Goal: Transaction & Acquisition: Book appointment/travel/reservation

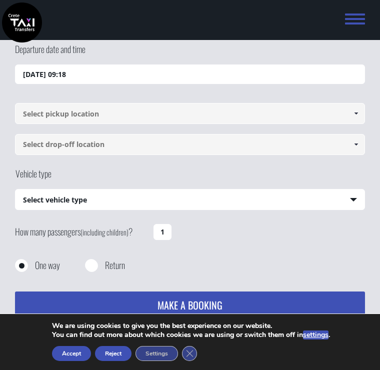
click at [251, 70] on input "[DATE] 09:18" at bounding box center [190, 75] width 350 height 20
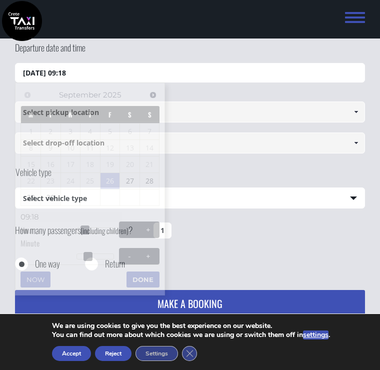
scroll to position [64, 0]
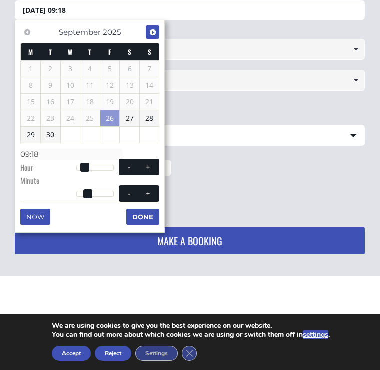
click at [151, 29] on span "Next" at bounding box center [153, 33] width 8 height 8
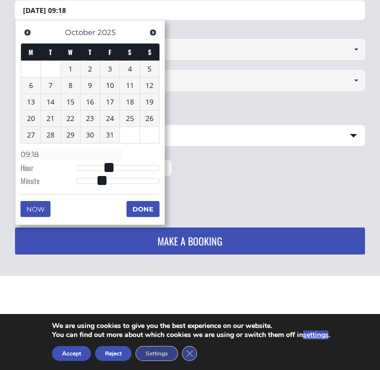
click at [151, 29] on span "Next" at bounding box center [153, 33] width 8 height 8
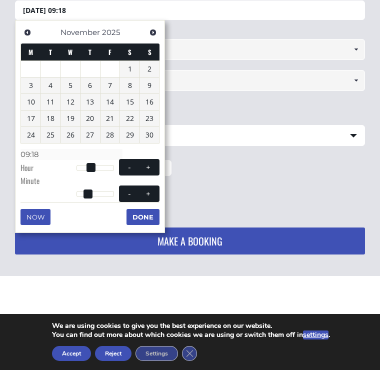
click at [156, 28] on link "Next" at bounding box center [153, 33] width 14 height 14
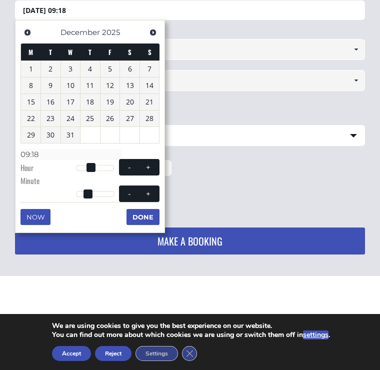
click at [155, 28] on link "Next" at bounding box center [153, 33] width 14 height 14
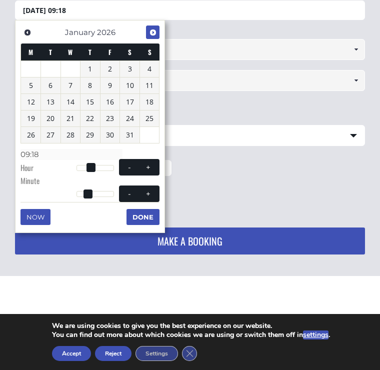
click at [155, 29] on span "Next" at bounding box center [153, 33] width 8 height 8
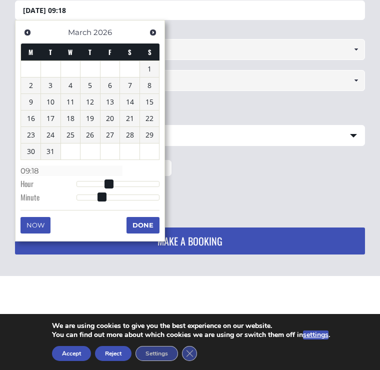
click at [155, 29] on span "Next" at bounding box center [153, 33] width 8 height 8
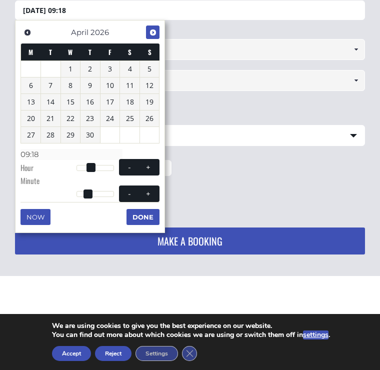
click at [156, 29] on span "Next" at bounding box center [153, 33] width 8 height 8
click at [151, 27] on link "Next" at bounding box center [153, 33] width 14 height 14
click at [153, 29] on span "Next" at bounding box center [153, 33] width 8 height 8
click at [131, 83] on link "11" at bounding box center [130, 86] width 20 height 16
click at [150, 164] on span at bounding box center [149, 168] width 8 height 8
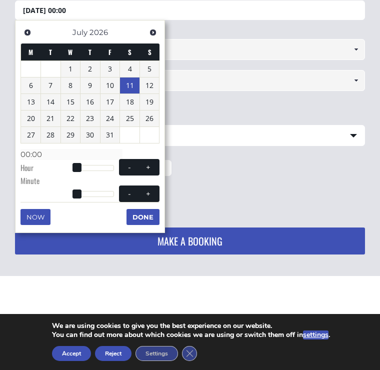
type input "[DATE] 01:00"
type input "01:00"
click at [148, 164] on span at bounding box center [149, 168] width 8 height 8
type input "[DATE] 02:00"
type input "02:00"
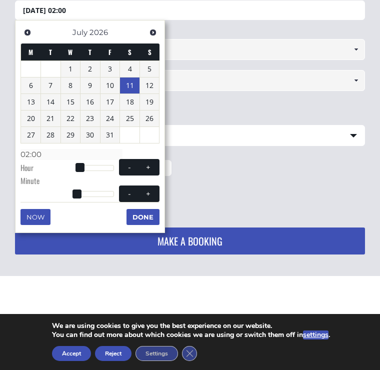
click at [148, 164] on span at bounding box center [149, 168] width 8 height 8
type input "[DATE] 03:00"
type input "03:00"
click at [149, 164] on span at bounding box center [149, 168] width 8 height 8
type input "[DATE] 04:00"
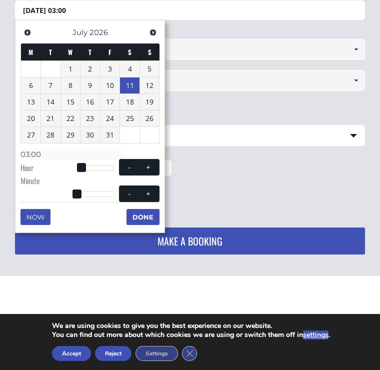
type input "04:00"
click at [149, 164] on span at bounding box center [149, 168] width 8 height 8
type input "[DATE] 05:00"
type input "05:00"
click at [149, 164] on span at bounding box center [149, 168] width 8 height 8
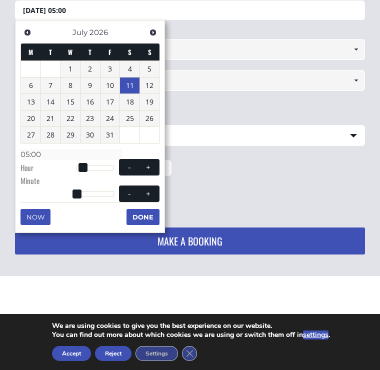
type input "[DATE] 06:00"
type input "06:00"
click at [149, 164] on span at bounding box center [149, 168] width 8 height 8
type input "[DATE] 07:00"
type input "07:00"
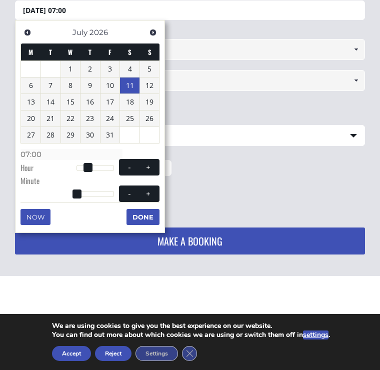
click at [148, 164] on span at bounding box center [149, 168] width 8 height 8
type input "[DATE] 08:00"
type input "08:00"
click at [148, 164] on span at bounding box center [149, 168] width 8 height 8
type input "[DATE] 09:00"
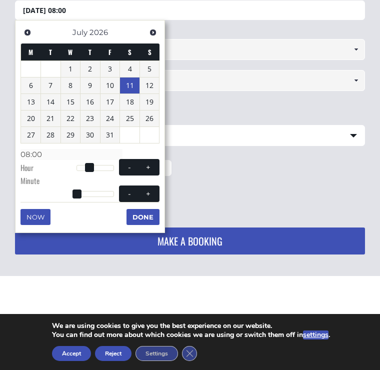
type input "09:00"
click at [147, 164] on span at bounding box center [149, 168] width 8 height 8
type input "[DATE] 10:00"
type input "10:00"
click at [147, 164] on span at bounding box center [149, 168] width 8 height 8
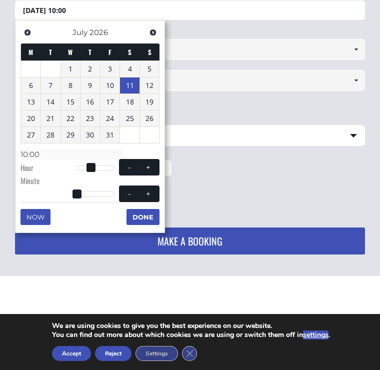
type input "[DATE] 11:00"
type input "11:00"
click at [148, 164] on span at bounding box center [149, 168] width 8 height 8
type input "[DATE] 12:00"
type input "12:00"
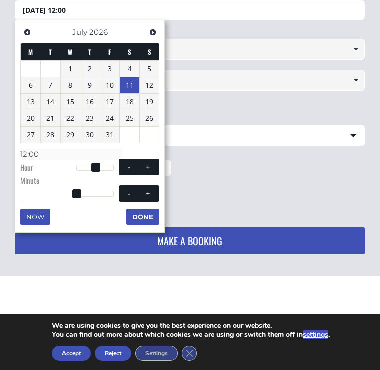
click at [148, 164] on span at bounding box center [149, 168] width 8 height 8
type input "[DATE] 13:00"
type input "13:00"
click at [149, 166] on span at bounding box center [149, 168] width 8 height 8
type input "[DATE] 14:00"
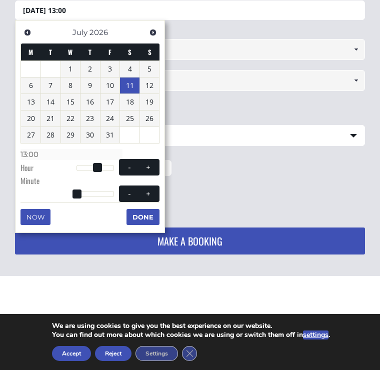
type input "14:00"
click at [124, 164] on button "-" at bounding box center [130, 168] width 18 height 10
type input "[DATE] 13:00"
type input "13:00"
click at [125, 163] on button "-" at bounding box center [130, 168] width 18 height 10
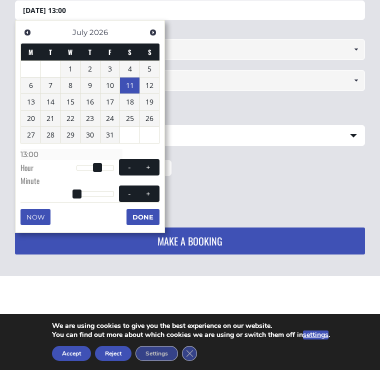
type input "[DATE] 12:00"
type input "12:00"
click at [147, 190] on span at bounding box center [149, 194] width 8 height 8
type input "[DATE] 12:01"
type input "12:01"
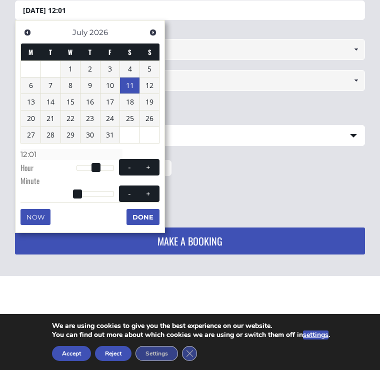
click at [148, 190] on span at bounding box center [149, 194] width 8 height 8
type input "[DATE] 12:02"
type input "12:02"
click at [148, 190] on span at bounding box center [149, 194] width 8 height 8
type input "[DATE] 12:03"
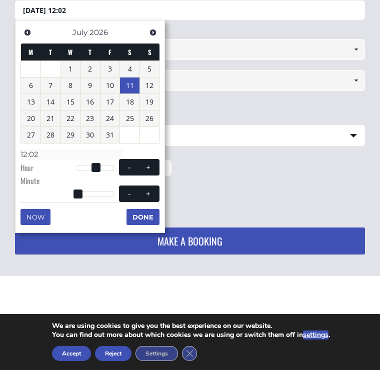
type input "12:03"
click at [148, 190] on span at bounding box center [149, 194] width 8 height 8
type input "[DATE] 12:04"
type input "12:04"
click at [148, 190] on span at bounding box center [149, 194] width 8 height 8
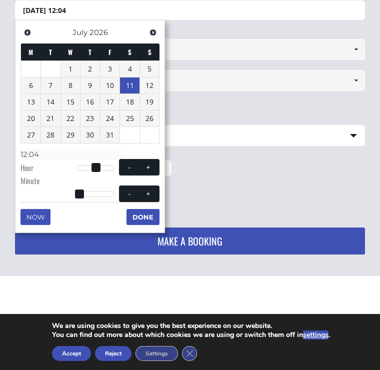
type input "[DATE] 12:05"
type input "12:05"
click at [147, 190] on span at bounding box center [149, 194] width 8 height 8
type input "[DATE] 12:06"
type input "12:06"
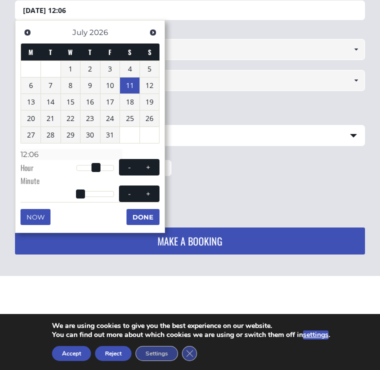
click at [147, 190] on span at bounding box center [149, 194] width 8 height 8
type input "[DATE] 12:07"
type input "12:07"
click at [147, 190] on span at bounding box center [149, 194] width 8 height 8
type input "[DATE] 12:08"
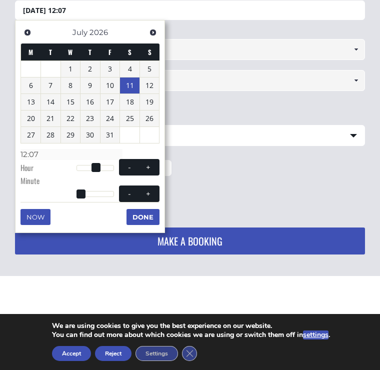
type input "12:08"
click at [147, 190] on span at bounding box center [149, 194] width 8 height 8
type input "[DATE] 12:09"
type input "12:09"
click at [148, 190] on span at bounding box center [149, 194] width 8 height 8
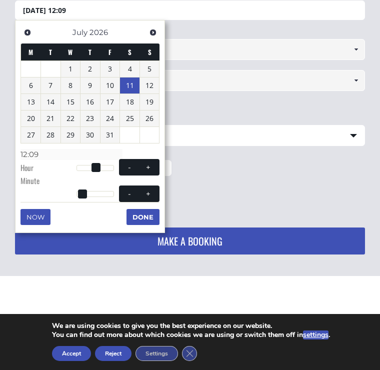
type input "[DATE] 12:10"
type input "12:10"
click at [148, 190] on span at bounding box center [149, 194] width 8 height 8
type input "[DATE] 12:11"
type input "12:11"
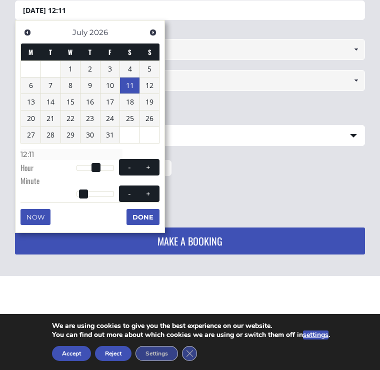
click at [147, 190] on span at bounding box center [149, 194] width 8 height 8
type input "[DATE] 12:12"
type input "12:12"
click at [147, 190] on span at bounding box center [149, 194] width 8 height 8
type input "[DATE] 12:13"
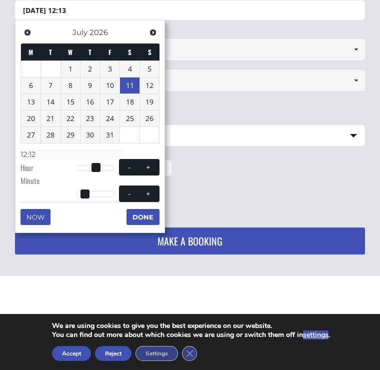
type input "12:13"
click at [146, 190] on span at bounding box center [149, 194] width 8 height 8
type input "[DATE] 12:14"
type input "12:14"
click at [146, 190] on span at bounding box center [149, 194] width 8 height 8
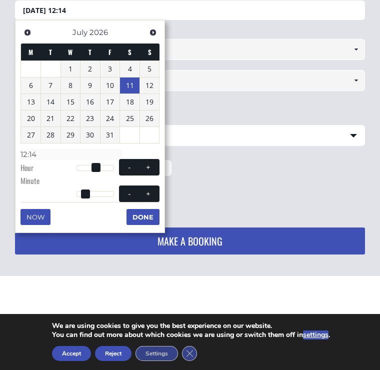
type input "[DATE] 12:15"
type input "12:15"
click at [148, 190] on span at bounding box center [149, 194] width 8 height 8
type input "[DATE] 12:16"
type input "12:16"
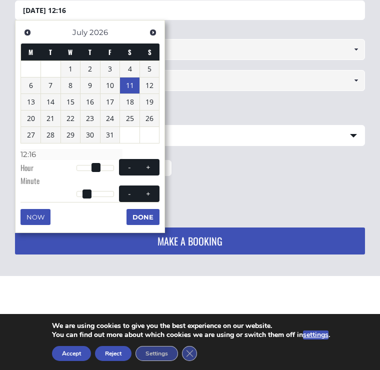
click at [147, 190] on span at bounding box center [149, 194] width 8 height 8
type input "[DATE] 12:17"
type input "12:17"
click at [148, 190] on span at bounding box center [149, 194] width 8 height 8
type input "[DATE] 12:18"
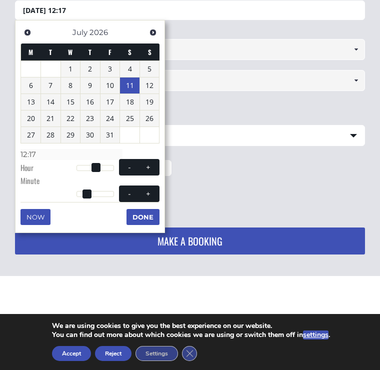
type input "12:18"
click at [148, 190] on span at bounding box center [149, 194] width 8 height 8
type input "[DATE] 12:19"
type input "12:19"
click at [150, 190] on span at bounding box center [149, 194] width 8 height 8
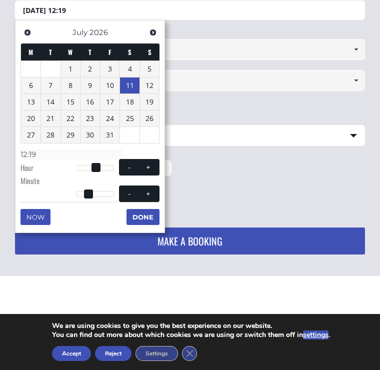
type input "[DATE] 12:20"
type input "12:20"
click at [150, 190] on span at bounding box center [149, 194] width 8 height 8
type input "[DATE] 12:21"
type input "12:21"
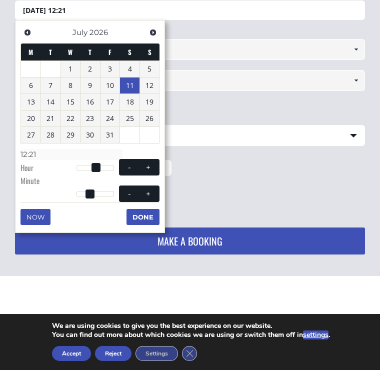
click at [149, 190] on span at bounding box center [149, 194] width 8 height 8
type input "[DATE] 12:22"
type input "12:22"
click at [149, 190] on span at bounding box center [149, 194] width 8 height 8
type input "[DATE] 12:23"
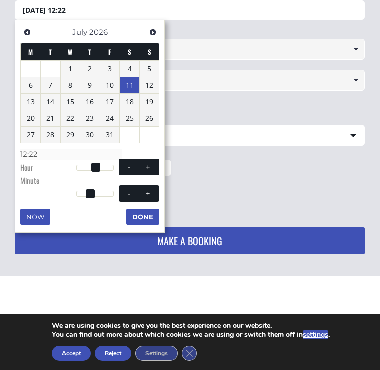
type input "12:23"
click at [149, 190] on span at bounding box center [149, 194] width 8 height 8
type input "[DATE] 12:24"
type input "12:24"
click at [148, 190] on span at bounding box center [149, 194] width 8 height 8
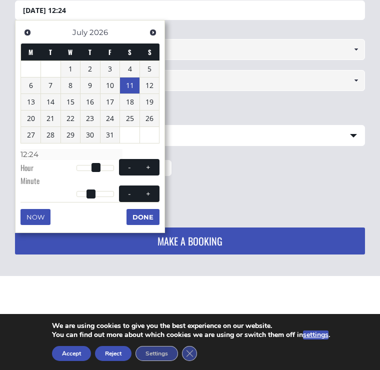
type input "[DATE] 12:25"
type input "12:25"
click at [150, 190] on span at bounding box center [149, 194] width 8 height 8
type input "[DATE] 12:26"
type input "12:26"
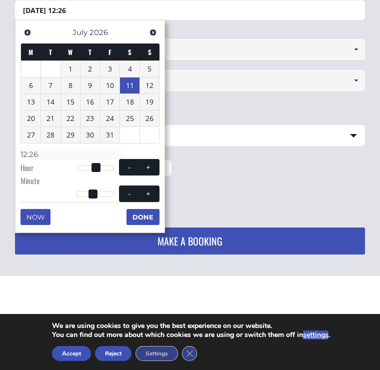
click at [150, 190] on span at bounding box center [149, 194] width 8 height 8
type input "[DATE] 12:27"
type input "12:27"
click at [151, 190] on span at bounding box center [149, 194] width 8 height 8
type input "[DATE] 12:28"
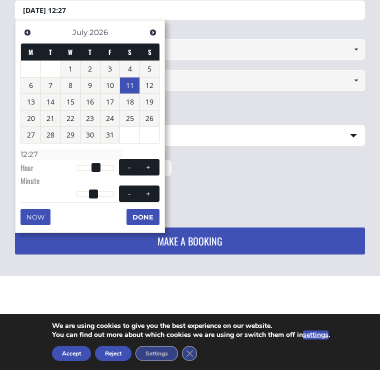
type input "12:28"
click at [130, 192] on span at bounding box center [130, 194] width 8 height 8
type input "[DATE] 12:27"
type input "12:27"
click at [130, 191] on span at bounding box center [130, 194] width 8 height 8
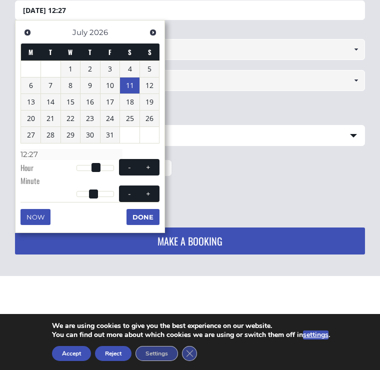
type input "[DATE] 12:26"
type input "12:26"
click at [127, 193] on span at bounding box center [130, 194] width 8 height 8
type input "[DATE] 12:25"
type input "12:25"
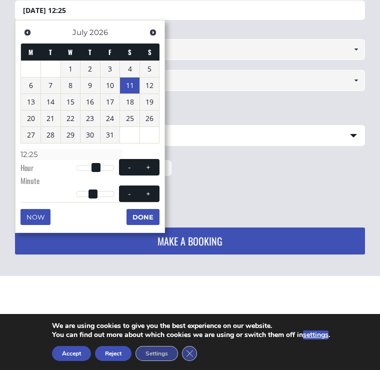
click at [126, 193] on span at bounding box center [130, 194] width 8 height 8
type input "[DATE] 12:24"
type input "12:24"
click at [127, 196] on button "-" at bounding box center [130, 194] width 18 height 10
type input "[DATE] 12:23"
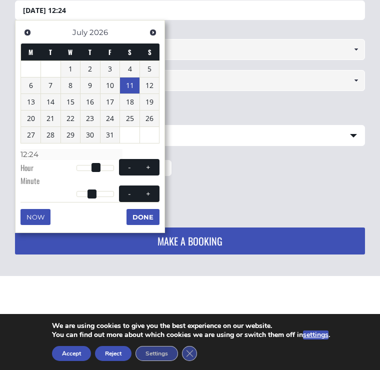
type input "12:23"
click at [126, 196] on button "-" at bounding box center [130, 194] width 18 height 10
type input "[DATE] 12:22"
type input "12:22"
click at [123, 195] on button "-" at bounding box center [130, 194] width 18 height 10
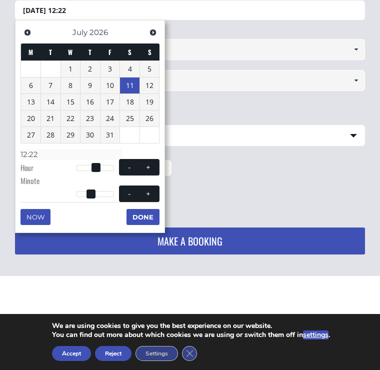
type input "[DATE] 12:21"
type input "12:21"
click at [126, 198] on span "- +" at bounding box center [139, 194] width 41 height 17
click at [128, 195] on button "-" at bounding box center [130, 194] width 18 height 10
type input "[DATE] 12:20"
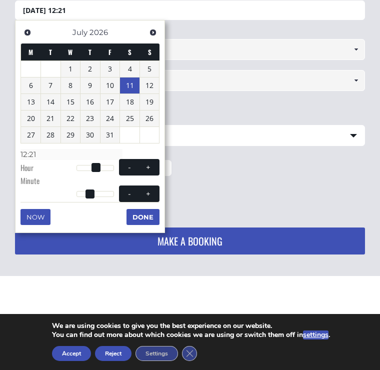
type input "12:20"
click at [127, 195] on span at bounding box center [130, 194] width 8 height 8
type input "[DATE] 12:19"
type input "12:19"
click at [128, 193] on span at bounding box center [130, 194] width 8 height 8
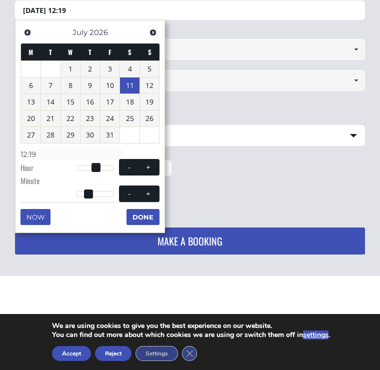
type input "[DATE] 12:18"
type input "12:18"
click at [128, 193] on span at bounding box center [130, 194] width 8 height 8
type input "[DATE] 12:17"
type input "12:17"
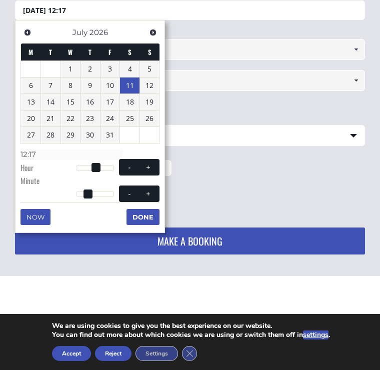
click at [128, 193] on span at bounding box center [130, 194] width 8 height 8
type input "[DATE] 12:16"
type input "12:16"
click at [127, 193] on span at bounding box center [130, 194] width 8 height 8
type input "[DATE] 12:15"
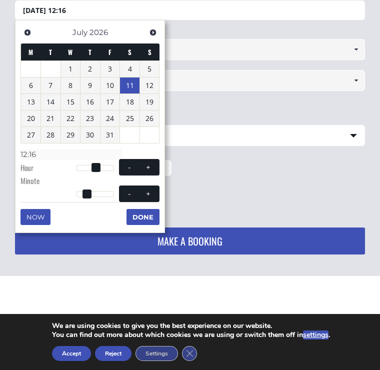
type input "12:15"
click at [128, 193] on span at bounding box center [130, 194] width 8 height 8
type input "[DATE] 12:14"
type input "12:14"
click at [128, 193] on span at bounding box center [130, 194] width 8 height 8
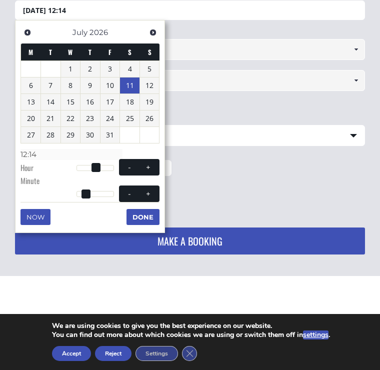
type input "[DATE] 12:13"
type input "12:13"
click at [128, 192] on span at bounding box center [130, 194] width 8 height 8
type input "[DATE] 12:12"
type input "12:12"
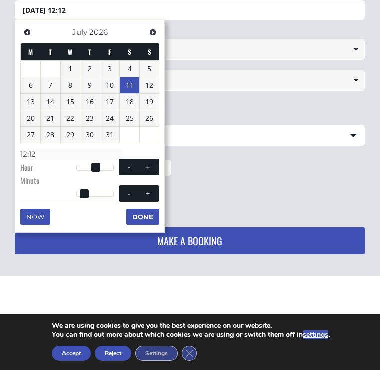
click at [128, 191] on span at bounding box center [130, 194] width 8 height 8
type input "[DATE] 12:11"
type input "12:11"
click at [129, 190] on span at bounding box center [130, 194] width 8 height 8
type input "[DATE] 12:10"
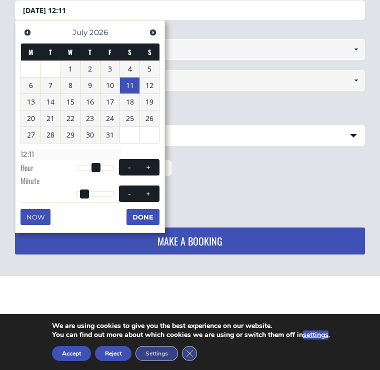
type input "12:10"
click at [129, 190] on span at bounding box center [130, 194] width 8 height 8
type input "[DATE] 12:09"
type input "12:09"
click at [131, 190] on span at bounding box center [130, 194] width 8 height 8
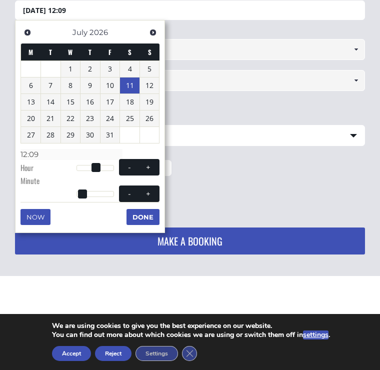
type input "[DATE] 12:08"
type input "12:08"
click at [130, 190] on span at bounding box center [130, 194] width 8 height 8
type input "[DATE] 12:07"
type input "12:07"
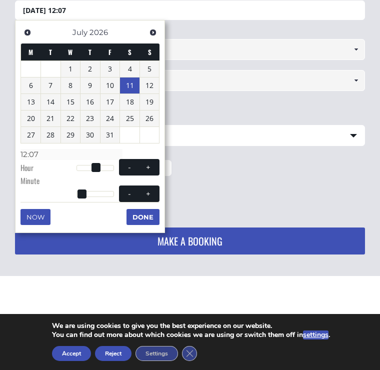
click at [130, 190] on span at bounding box center [130, 194] width 8 height 8
type input "[DATE] 12:06"
type input "12:06"
click at [130, 190] on span at bounding box center [130, 194] width 8 height 8
type input "[DATE] 12:05"
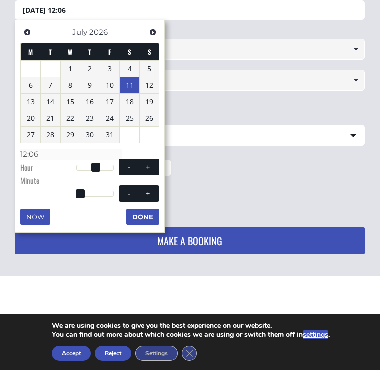
type input "12:05"
click at [132, 190] on span at bounding box center [130, 194] width 8 height 8
type input "[DATE] 12:04"
type input "12:04"
click at [132, 190] on span at bounding box center [130, 194] width 8 height 8
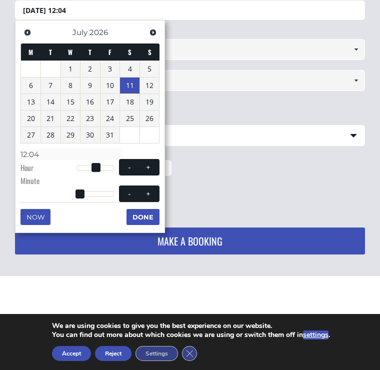
type input "[DATE] 12:03"
type input "12:03"
click at [133, 190] on span at bounding box center [130, 194] width 8 height 8
type input "[DATE] 12:02"
type input "12:02"
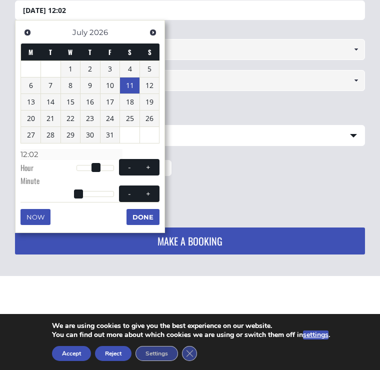
click at [132, 190] on span at bounding box center [130, 194] width 8 height 8
type input "[DATE] 12:01"
type input "12:01"
click at [133, 190] on span at bounding box center [130, 194] width 8 height 8
type input "[DATE] 12:00"
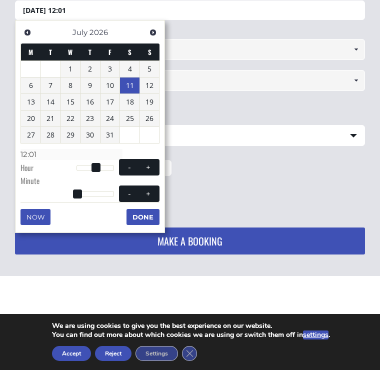
type input "12:00"
click at [133, 190] on span at bounding box center [130, 194] width 8 height 8
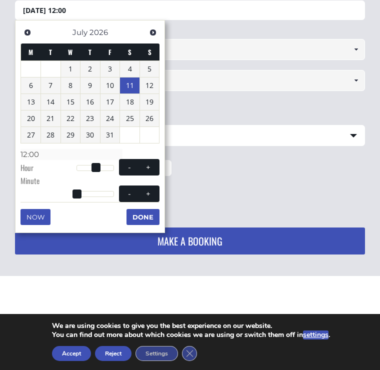
click at [133, 190] on span at bounding box center [130, 194] width 8 height 8
click at [133, 189] on button "-" at bounding box center [130, 194] width 18 height 10
click at [151, 190] on span at bounding box center [149, 194] width 8 height 8
type input "[DATE] 12:01"
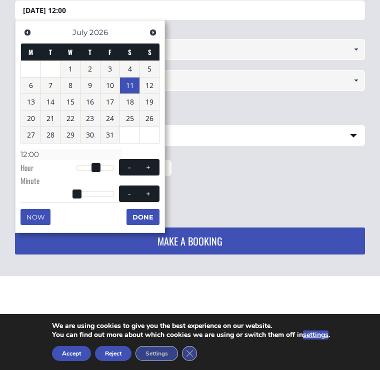
type input "12:01"
click at [151, 190] on span at bounding box center [149, 194] width 8 height 8
type input "[DATE] 12:02"
type input "12:02"
click at [150, 193] on span at bounding box center [149, 194] width 8 height 8
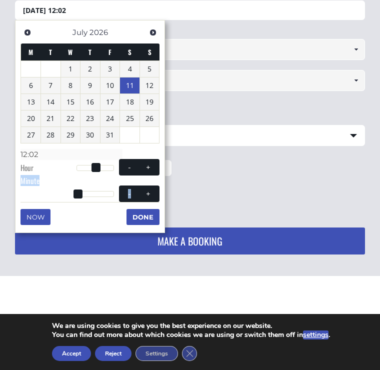
type input "[DATE] 12:03"
type input "12:03"
click at [239, 185] on div "How many passengers (including children) ? 1" at bounding box center [190, 175] width 350 height 39
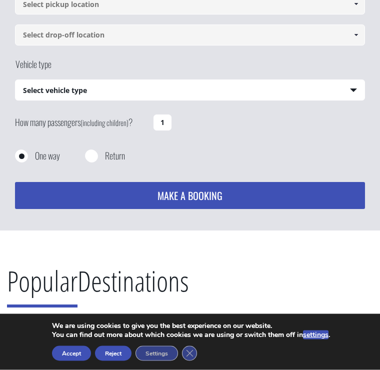
scroll to position [128, 0]
